Goal: Go to known website: Access a specific website the user already knows

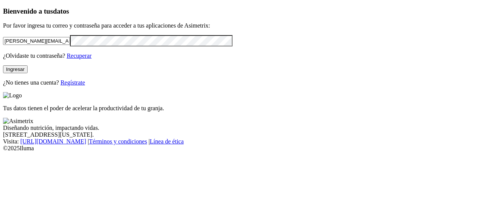
click at [70, 45] on input "[PERSON_NAME][EMAIL_ADDRESS][PERSON_NAME][DOMAIN_NAME]" at bounding box center [36, 41] width 67 height 8
type input "[PERSON_NAME][EMAIL_ADDRESS][PERSON_NAME][DOMAIN_NAME]"
click at [28, 73] on button "Ingresar" at bounding box center [15, 69] width 25 height 8
